Goal: Communication & Community: Share content

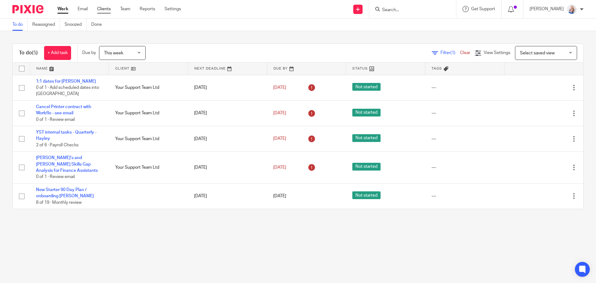
click at [108, 9] on link "Clients" at bounding box center [104, 9] width 14 height 6
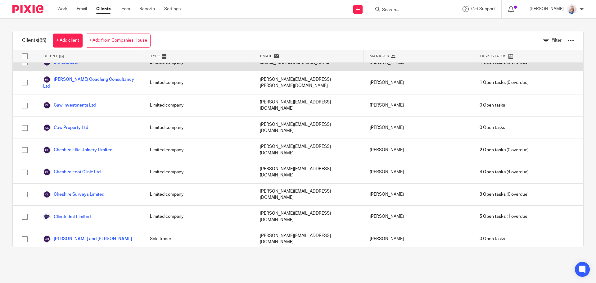
scroll to position [186, 0]
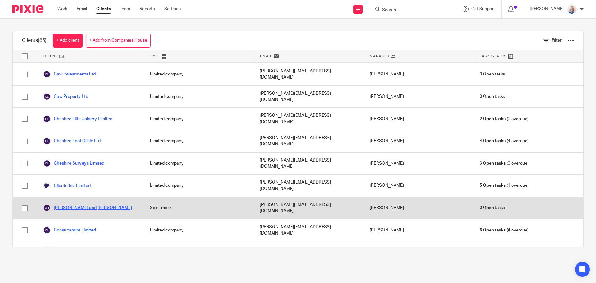
click at [97, 204] on link "Colin Lawson and Chloe Halling" at bounding box center [87, 207] width 89 height 7
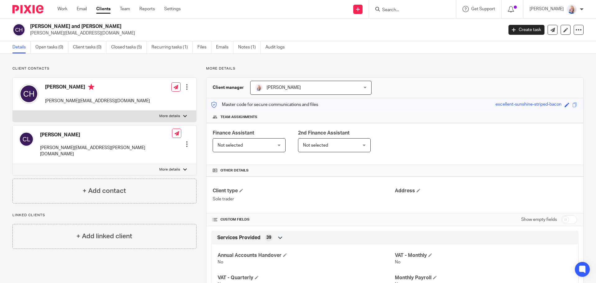
click at [100, 127] on div "Colin Lawson colin.lawson@eqllp.co.uk Edit contact Create client from contact E…" at bounding box center [105, 144] width 184 height 38
click at [207, 48] on link "Files" at bounding box center [204, 47] width 14 height 12
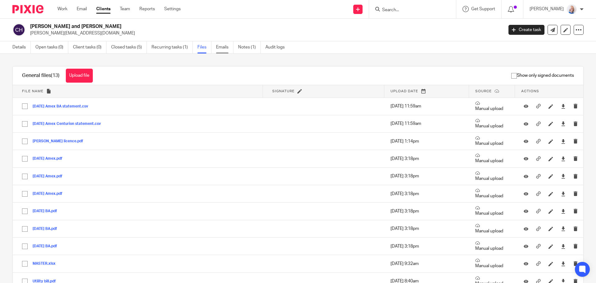
click at [228, 48] on link "Emails" at bounding box center [224, 47] width 17 height 12
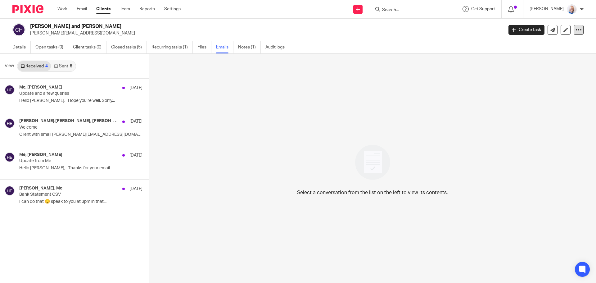
click at [574, 33] on div at bounding box center [579, 30] width 10 height 10
click at [395, 97] on div "Select a conversation from the list on the left to view its contents." at bounding box center [372, 168] width 447 height 229
click at [363, 11] on link at bounding box center [357, 9] width 9 height 9
click at [373, 30] on link "Send new email" at bounding box center [363, 29] width 43 height 9
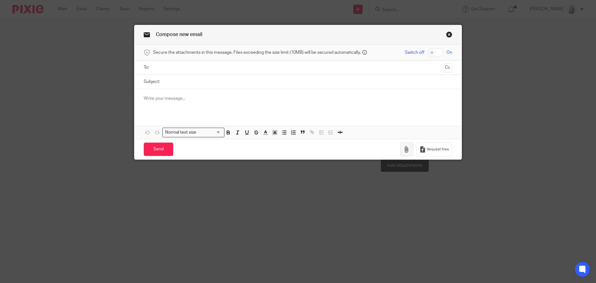
click at [404, 151] on icon "button" at bounding box center [407, 149] width 6 height 6
click at [427, 147] on span "Request files" at bounding box center [438, 149] width 22 height 5
click at [433, 54] on input "checkbox" at bounding box center [436, 52] width 16 height 9
checkbox input "true"
click at [170, 70] on input "text" at bounding box center [297, 67] width 285 height 7
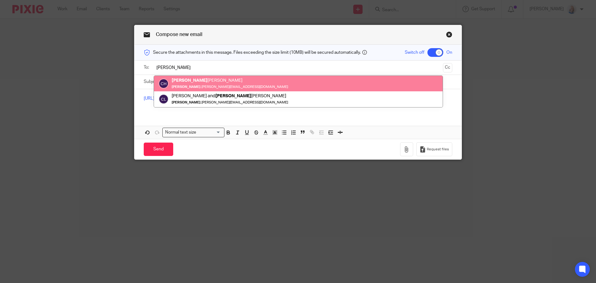
type input "[PERSON_NAME]"
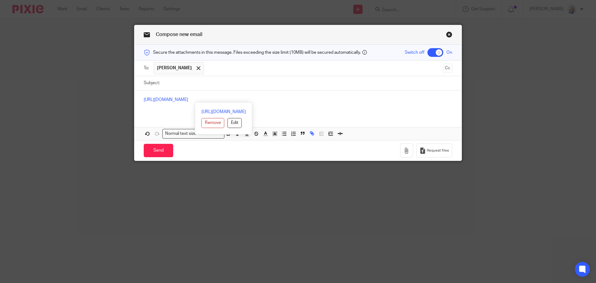
drag, startPoint x: 323, startPoint y: 97, endPoint x: 126, endPoint y: 96, distance: 196.2
click at [126, 96] on div "Compose new email Secure the attachments in this message. Files exceeding the s…" at bounding box center [298, 141] width 596 height 283
click at [202, 124] on button "Remove" at bounding box center [213, 123] width 23 height 10
click at [339, 110] on div "https://your-support-team.usepixie.net/u/a4093f34cc0679e6c2f75b9d4b04624c" at bounding box center [297, 102] width 327 height 24
drag, startPoint x: 329, startPoint y: 104, endPoint x: 113, endPoint y: 102, distance: 216.1
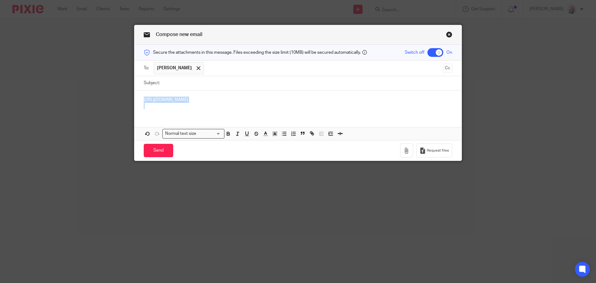
click at [113, 102] on div "Compose new email Secure the attachments in this message. Files exceeding the s…" at bounding box center [298, 141] width 596 height 283
click at [405, 151] on icon "button" at bounding box center [407, 150] width 6 height 6
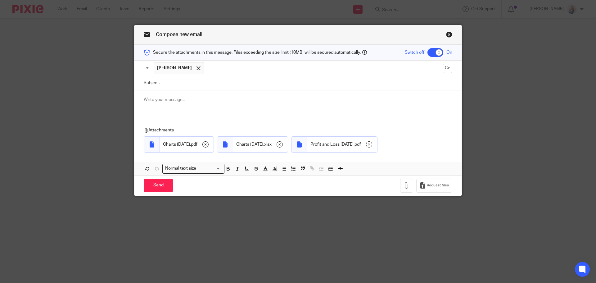
click at [362, 53] on icon at bounding box center [364, 52] width 5 height 5
click at [446, 34] on link "Close this dialog window" at bounding box center [449, 35] width 6 height 8
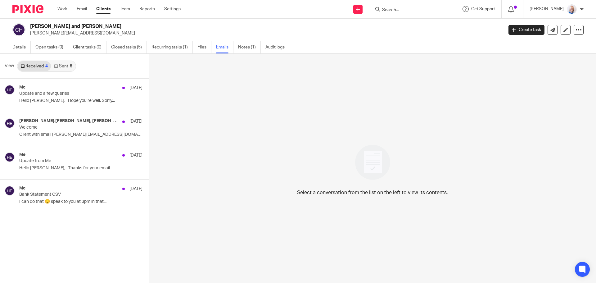
click at [107, 9] on link "Clients" at bounding box center [103, 9] width 14 height 6
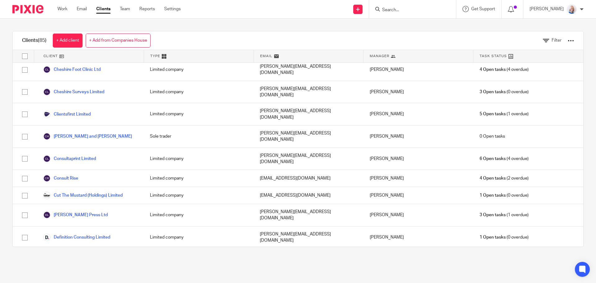
scroll to position [248, 0]
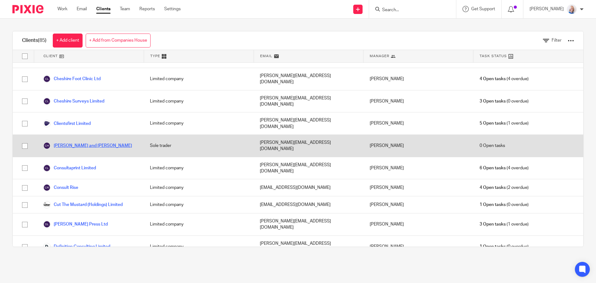
click at [94, 142] on link "[PERSON_NAME] and [PERSON_NAME]" at bounding box center [87, 145] width 89 height 7
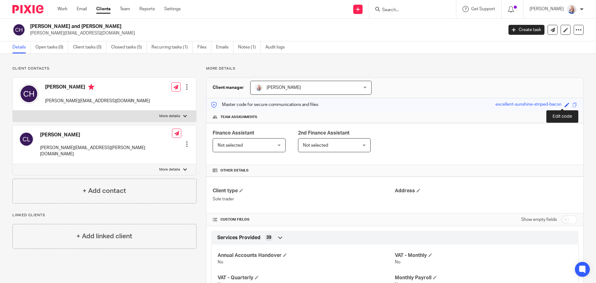
click at [565, 105] on span at bounding box center [567, 104] width 5 height 5
type input "excellent-sunshine-striped-bacon"
click at [66, 94] on div "[PERSON_NAME] [PERSON_NAME][EMAIL_ADDRESS][DOMAIN_NAME]" at bounding box center [97, 94] width 105 height 20
click at [29, 94] on img at bounding box center [29, 94] width 20 height 20
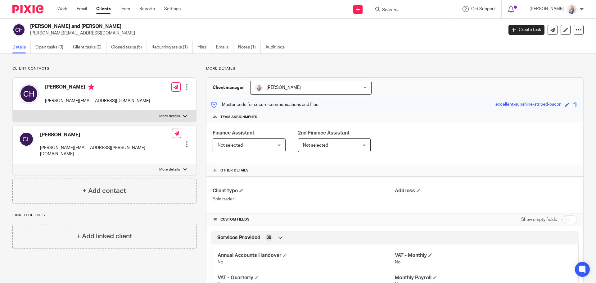
click at [183, 116] on div at bounding box center [185, 116] width 4 height 4
click at [13, 111] on input "More details" at bounding box center [12, 110] width 0 height 0
checkbox input "true"
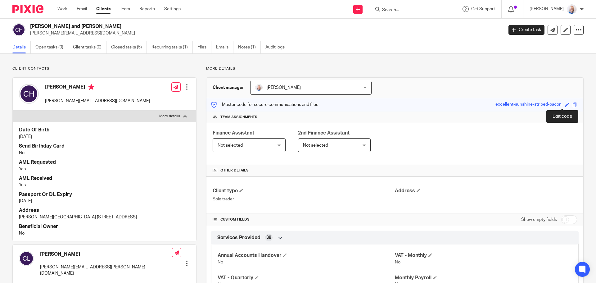
click at [565, 106] on span at bounding box center [567, 104] width 5 height 5
click at [550, 105] on div "Save" at bounding box center [560, 105] width 21 height 6
drag, startPoint x: 542, startPoint y: 104, endPoint x: 513, endPoint y: 106, distance: 29.8
click at [513, 106] on input "excellent-sunshine-striped-bacon" at bounding box center [524, 104] width 93 height 7
type input "excellent-sunshine"
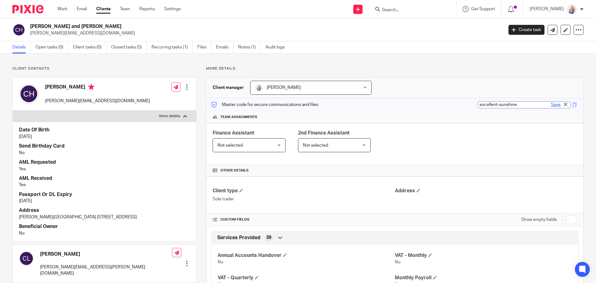
click at [552, 106] on link "Save" at bounding box center [556, 105] width 10 height 6
type input "excellent-sunshine"
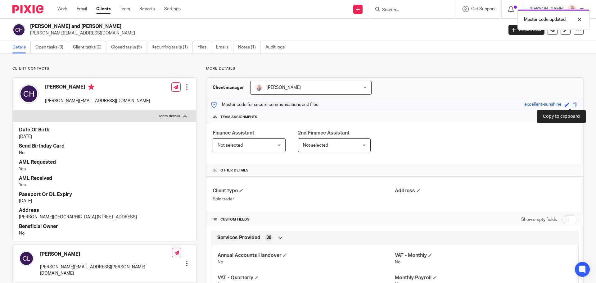
click at [573, 106] on span at bounding box center [575, 104] width 5 height 5
click at [573, 104] on span at bounding box center [575, 104] width 5 height 5
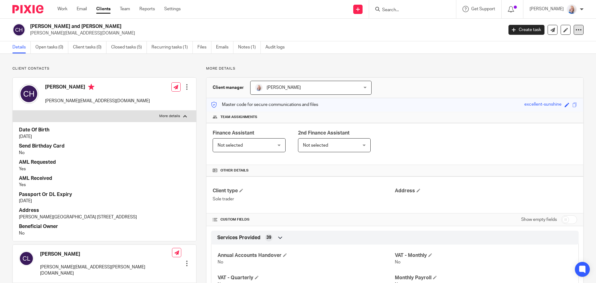
click at [576, 32] on icon at bounding box center [579, 30] width 6 height 6
click at [360, 9] on icon at bounding box center [358, 9] width 4 height 4
click at [360, 29] on link "Send new email" at bounding box center [363, 29] width 43 height 9
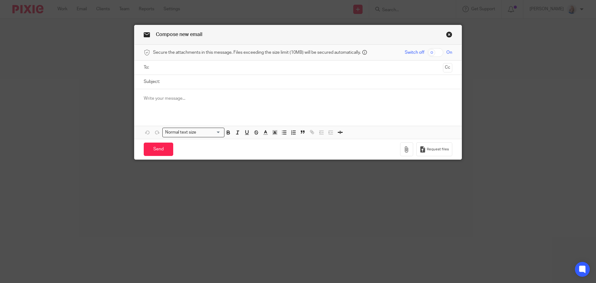
click at [440, 53] on input "checkbox" at bounding box center [436, 52] width 16 height 9
checkbox input "true"
click at [164, 67] on input "text" at bounding box center [297, 67] width 285 height 7
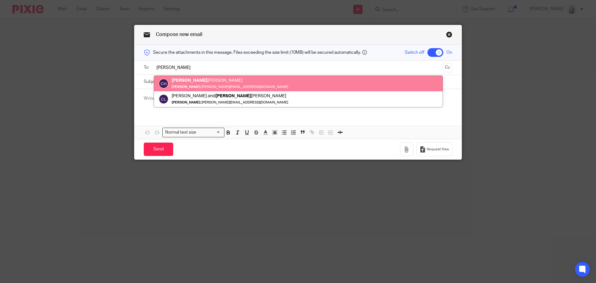
type input "chloe"
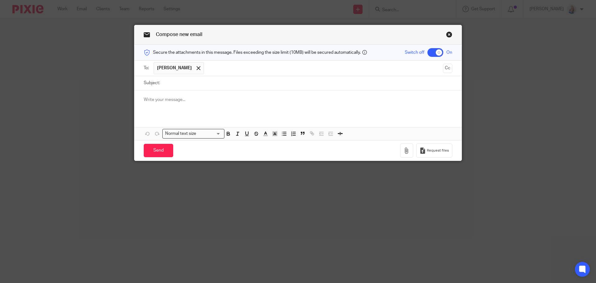
click at [202, 81] on input "Subject:" at bounding box center [307, 83] width 289 height 14
type input "Reports"
click at [188, 96] on div at bounding box center [297, 102] width 327 height 24
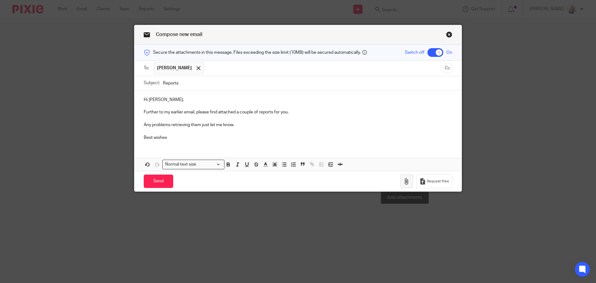
click at [404, 183] on icon "button" at bounding box center [407, 181] width 6 height 6
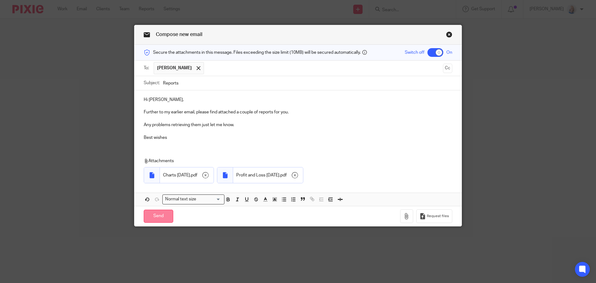
click at [161, 220] on input "Send" at bounding box center [158, 216] width 29 height 13
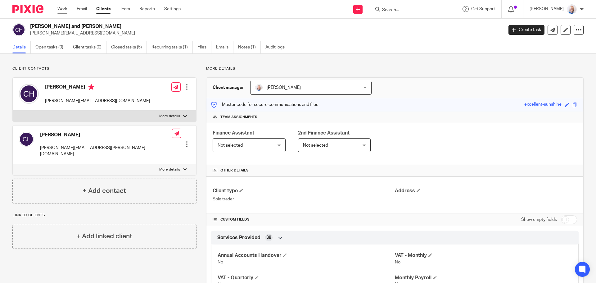
click at [62, 9] on link "Work" at bounding box center [62, 9] width 10 height 6
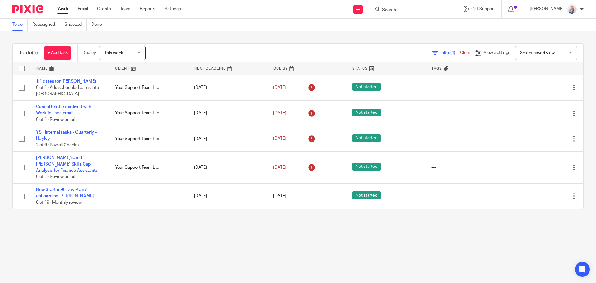
drag, startPoint x: 178, startPoint y: 252, endPoint x: 176, endPoint y: 226, distance: 25.2
click at [178, 252] on main "To do Reassigned Snoozed Done To do (5) + Add task Due by This week This week […" at bounding box center [298, 141] width 596 height 283
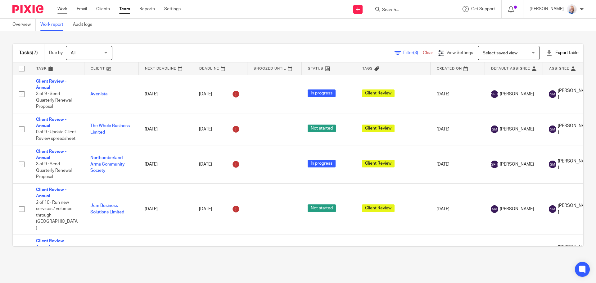
click at [60, 8] on link "Work" at bounding box center [62, 9] width 10 height 6
